Goal: Task Accomplishment & Management: Use online tool/utility

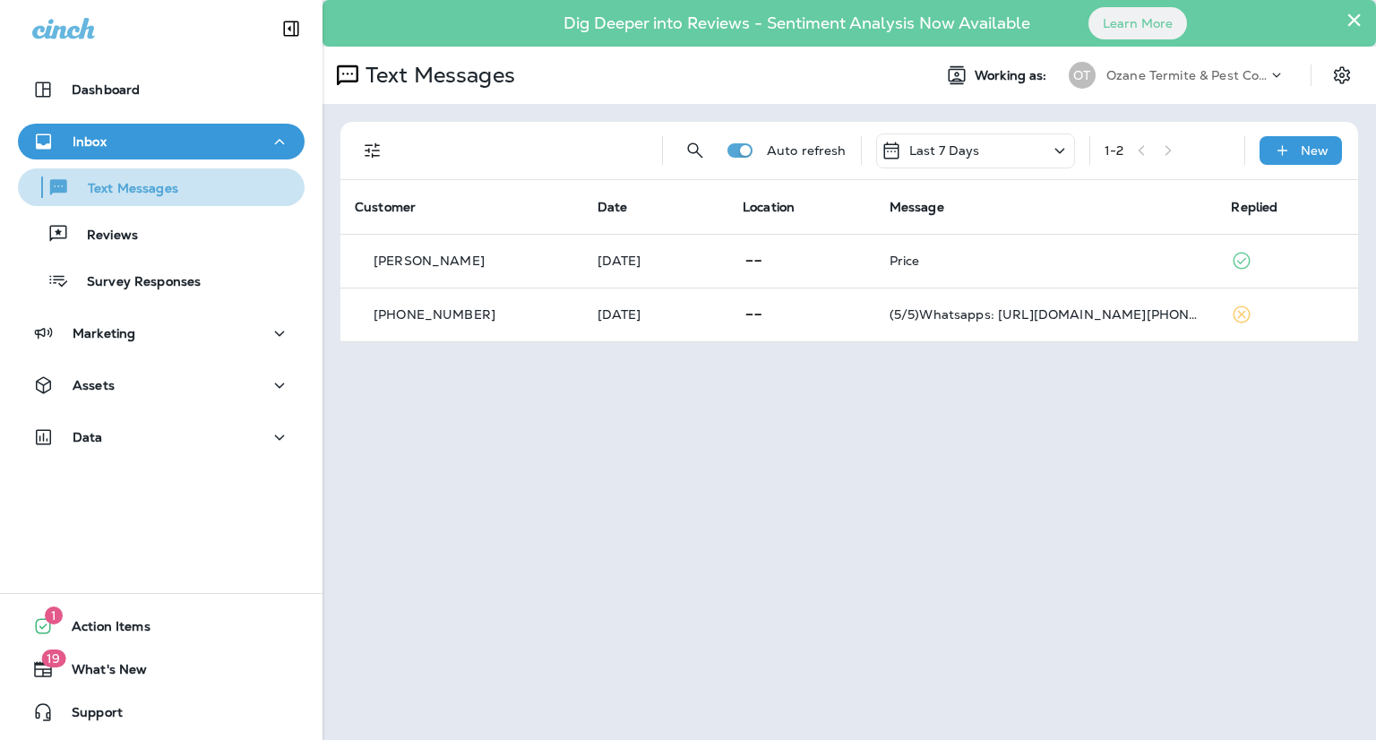
click at [160, 202] on button "Text Messages" at bounding box center [161, 187] width 287 height 38
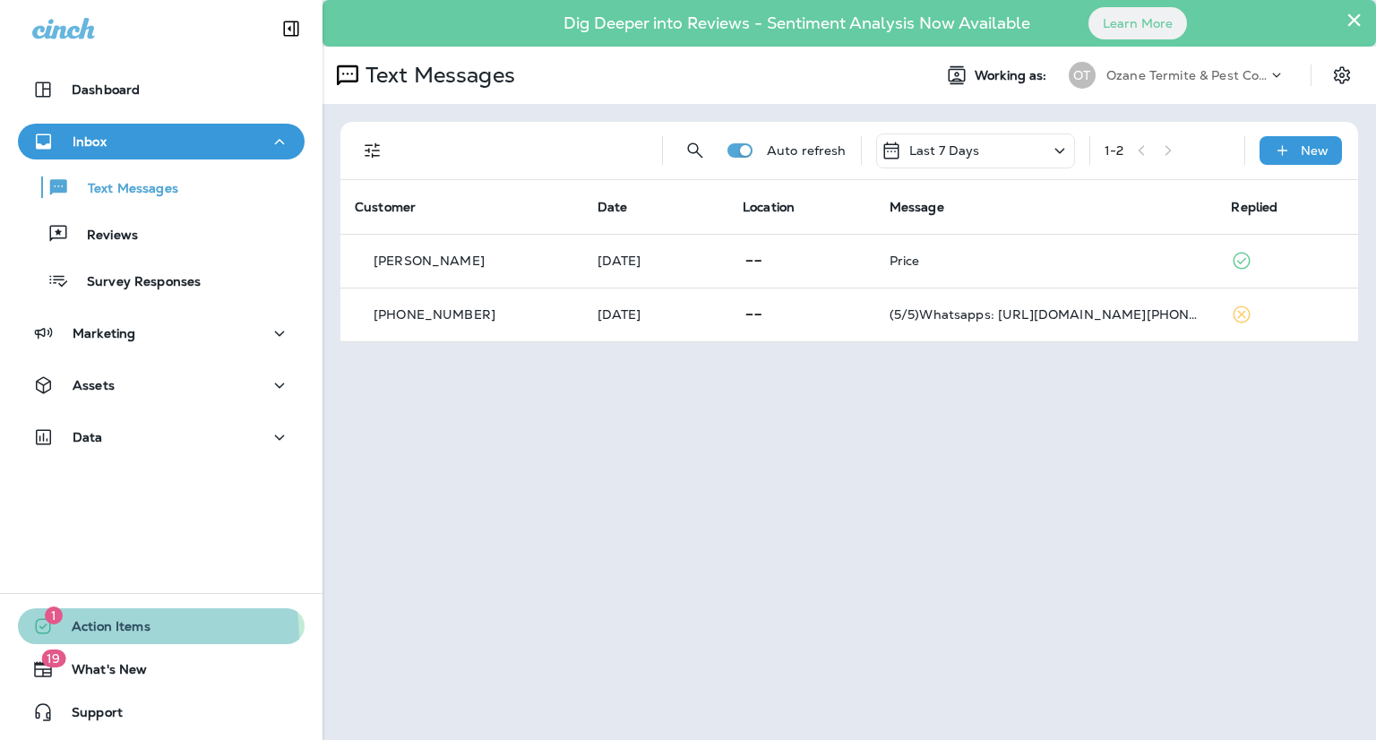
click at [111, 638] on span "Action Items" at bounding box center [102, 629] width 97 height 21
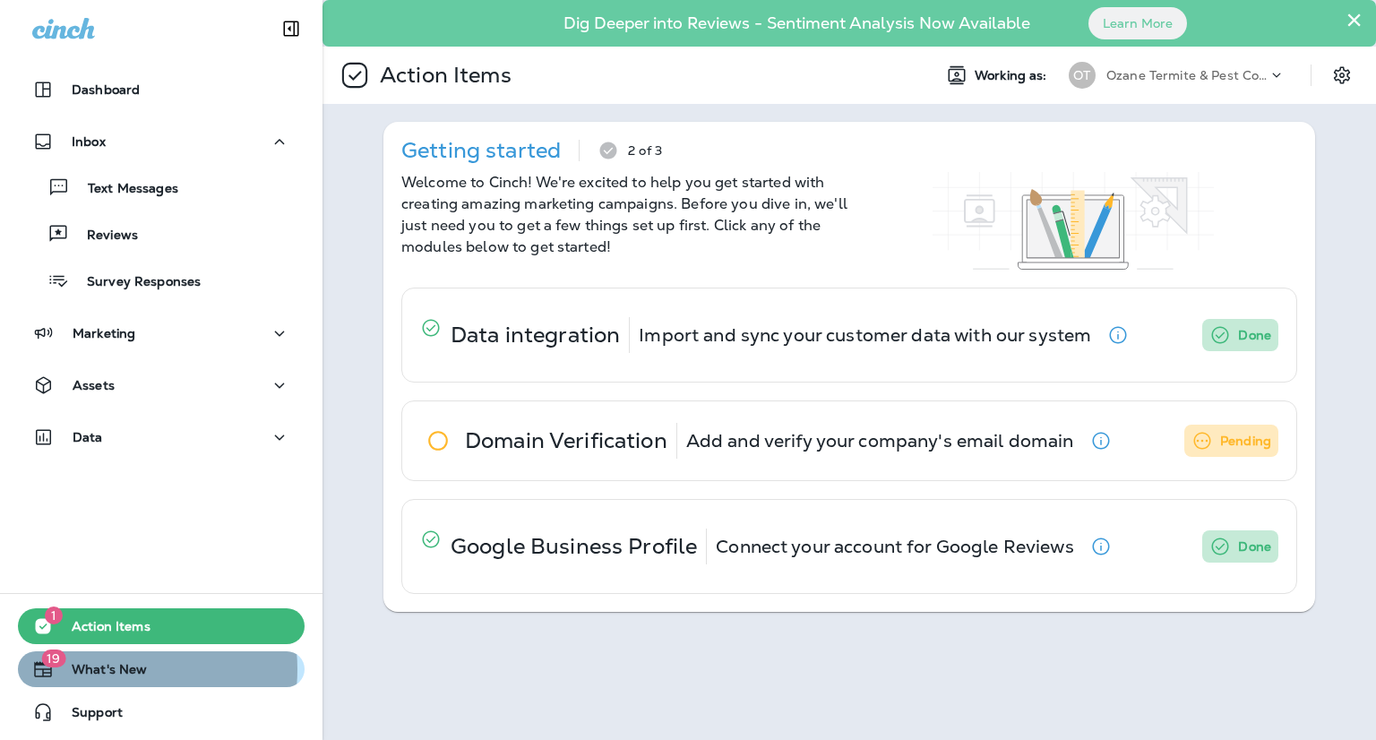
click at [112, 669] on span "What's New" at bounding box center [100, 672] width 93 height 21
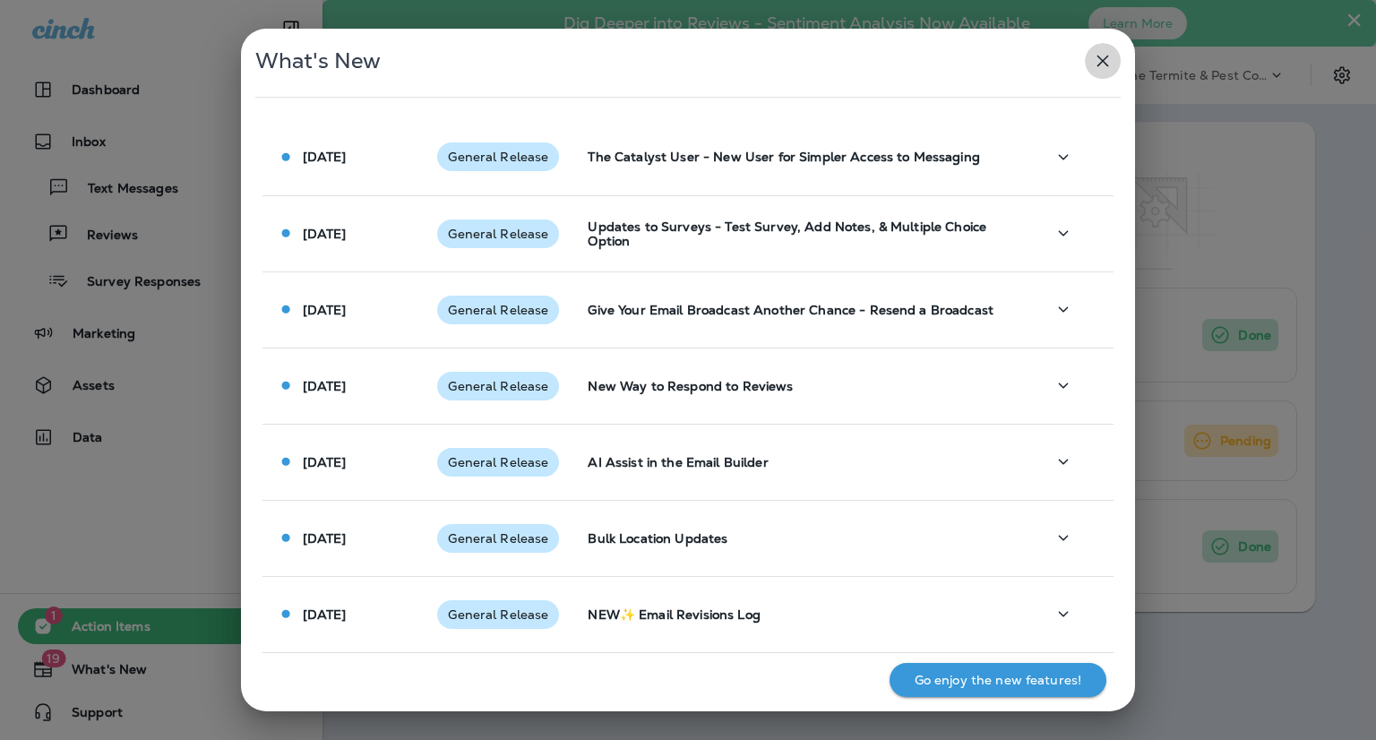
click at [1106, 63] on icon "button" at bounding box center [1102, 60] width 21 height 21
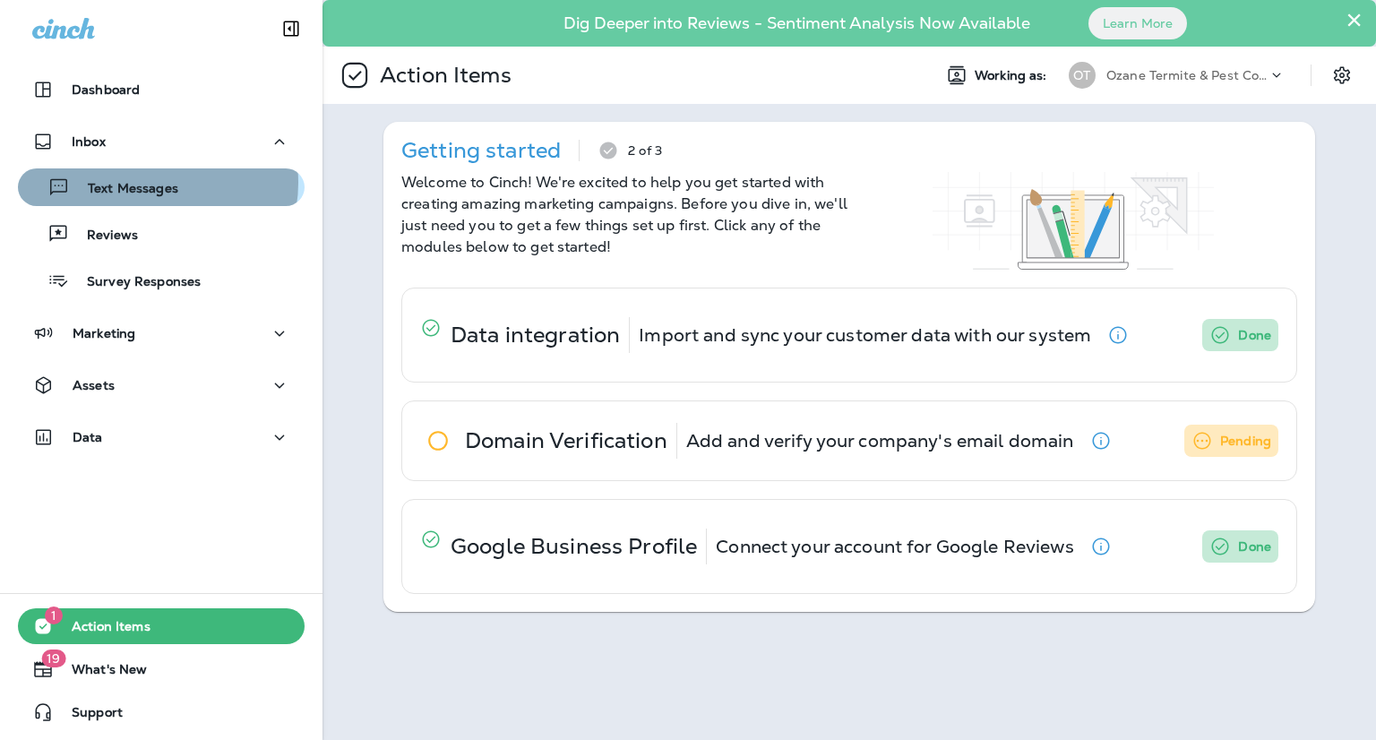
click at [150, 183] on p "Text Messages" at bounding box center [124, 189] width 108 height 17
